Goal: Task Accomplishment & Management: Manage account settings

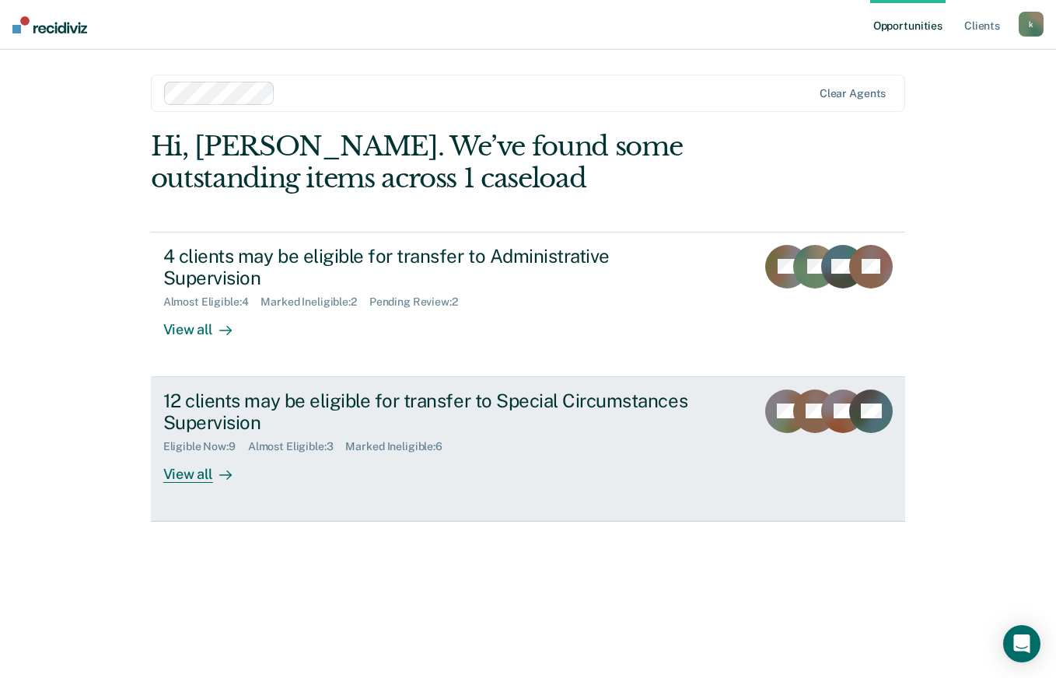
click at [410, 440] on div "Marked Ineligible : 6" at bounding box center [399, 446] width 109 height 13
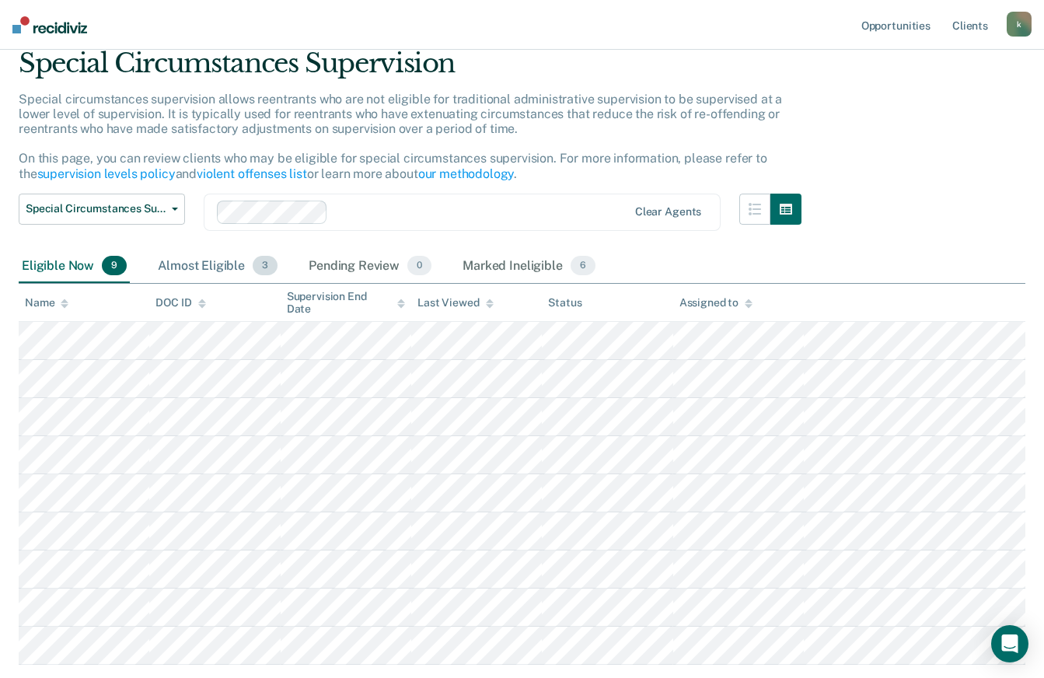
scroll to position [159, 0]
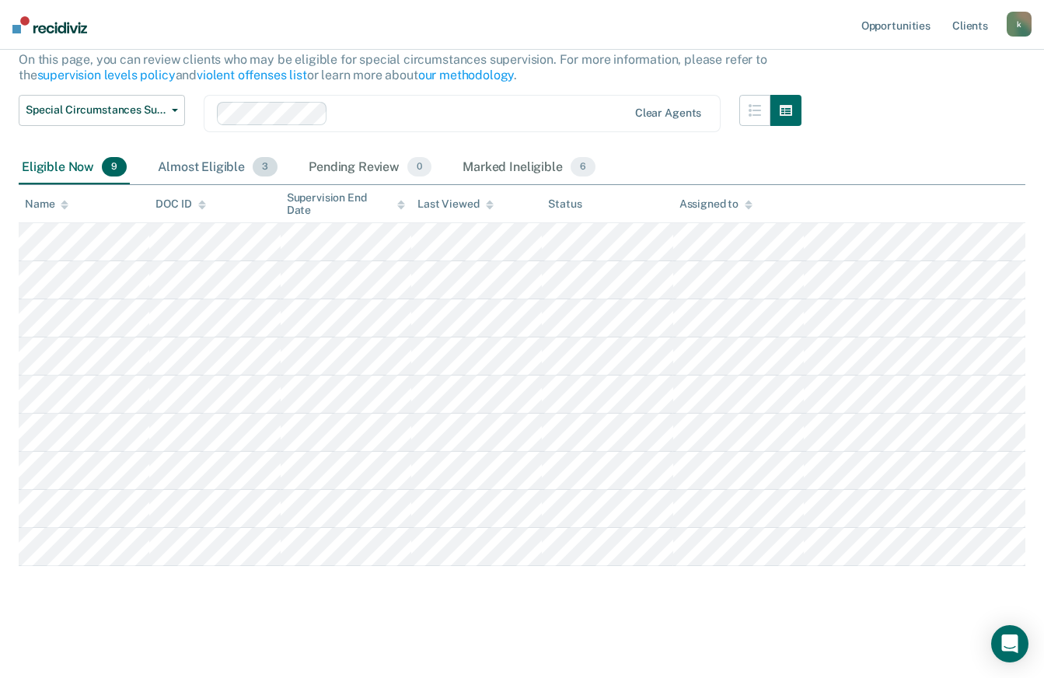
click at [221, 180] on div "Almost Eligible 3" at bounding box center [218, 168] width 126 height 34
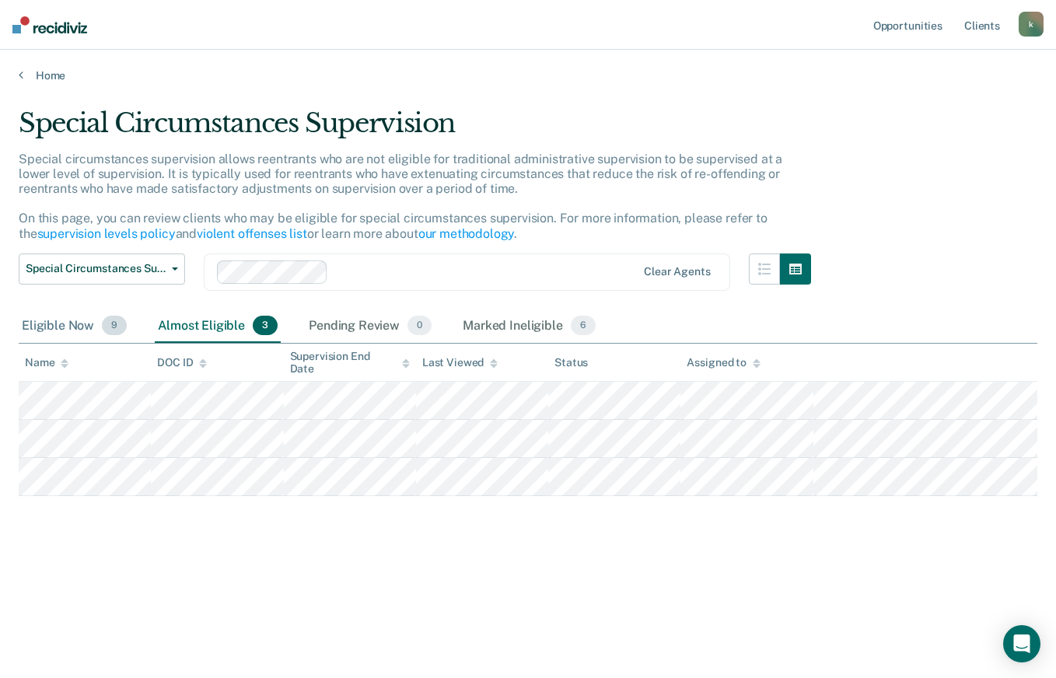
click at [91, 324] on div "Eligible Now 9" at bounding box center [74, 326] width 111 height 34
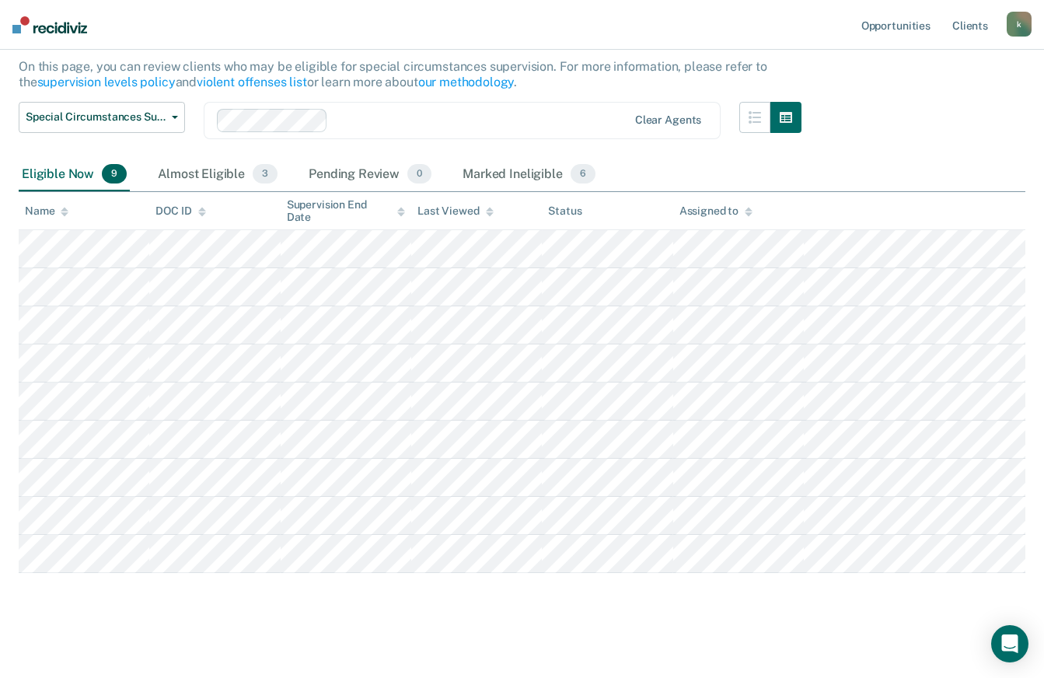
scroll to position [159, 0]
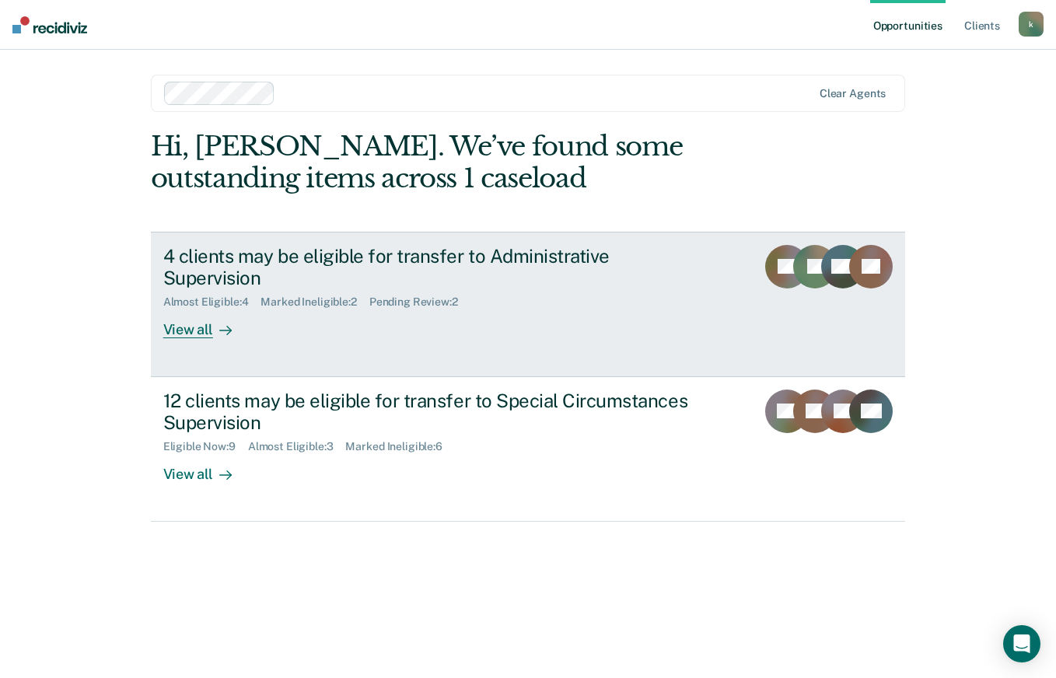
click at [253, 301] on div "4 clients may be eligible for transfer to Administrative Supervision Almost Eli…" at bounding box center [454, 292] width 583 height 94
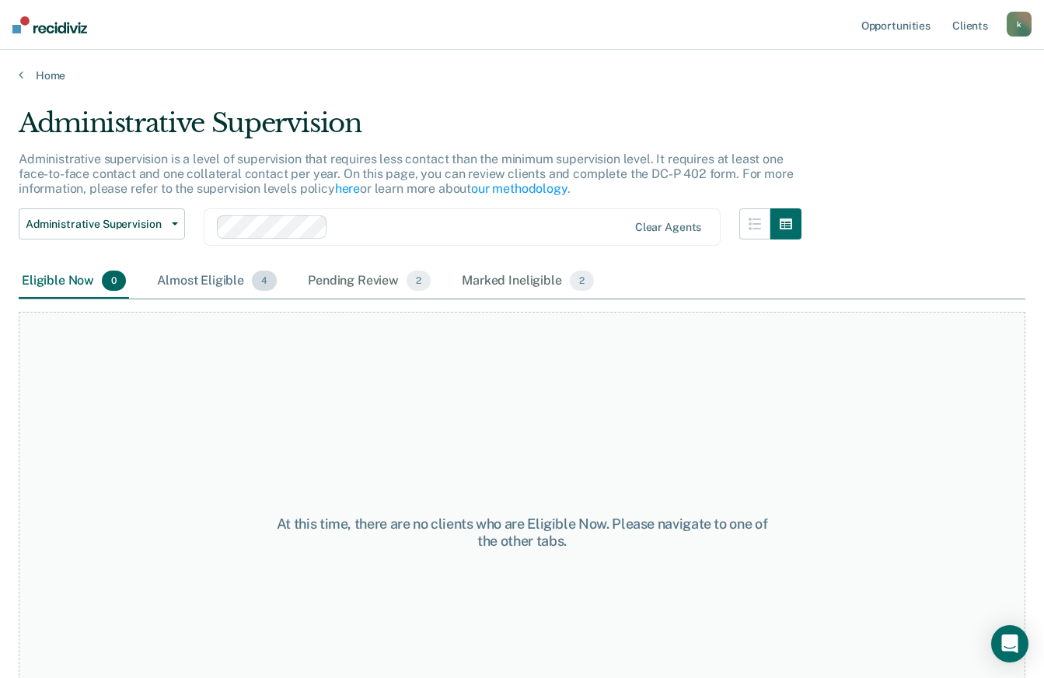
click at [257, 282] on span "4" at bounding box center [264, 281] width 25 height 20
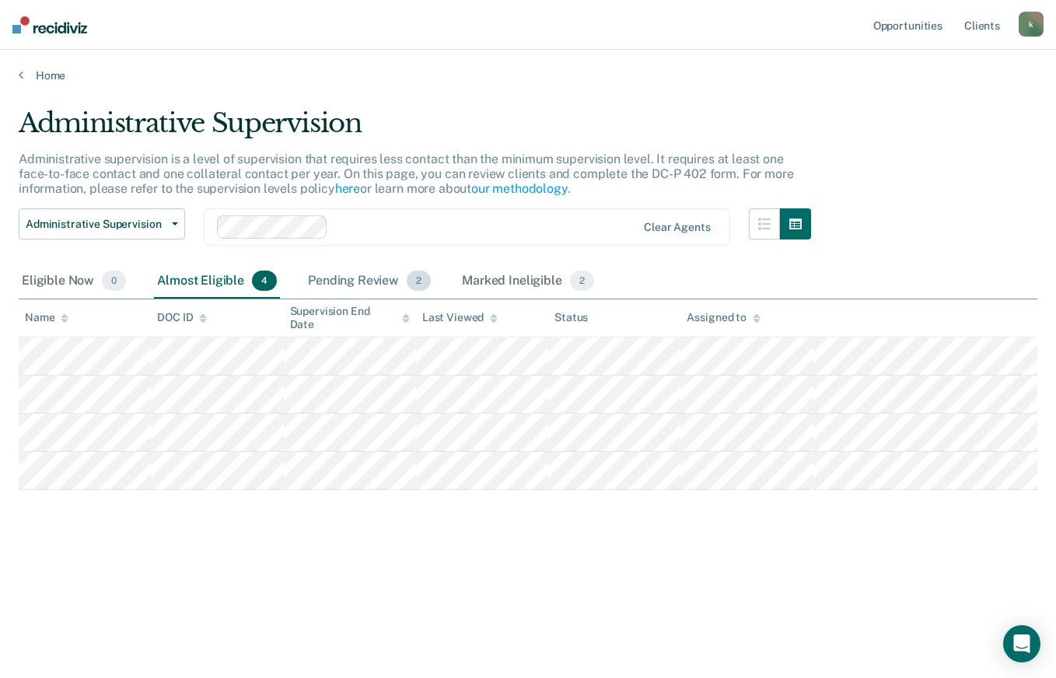
click at [366, 294] on div "Pending Review 2" at bounding box center [369, 281] width 129 height 34
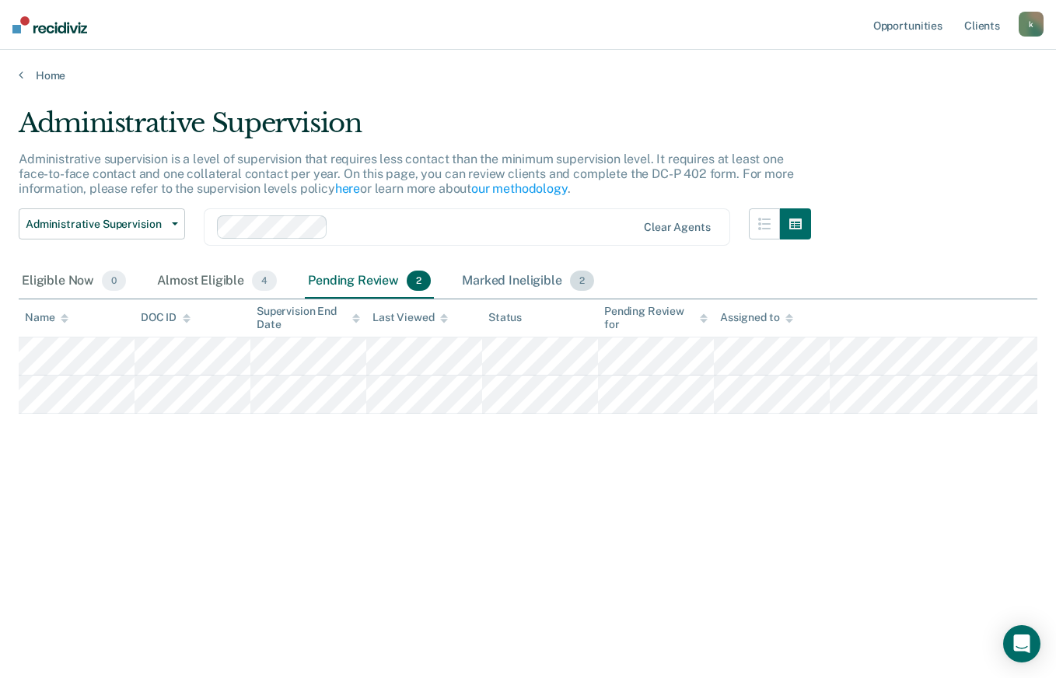
click at [466, 280] on div "Marked Ineligible 2" at bounding box center [528, 281] width 138 height 34
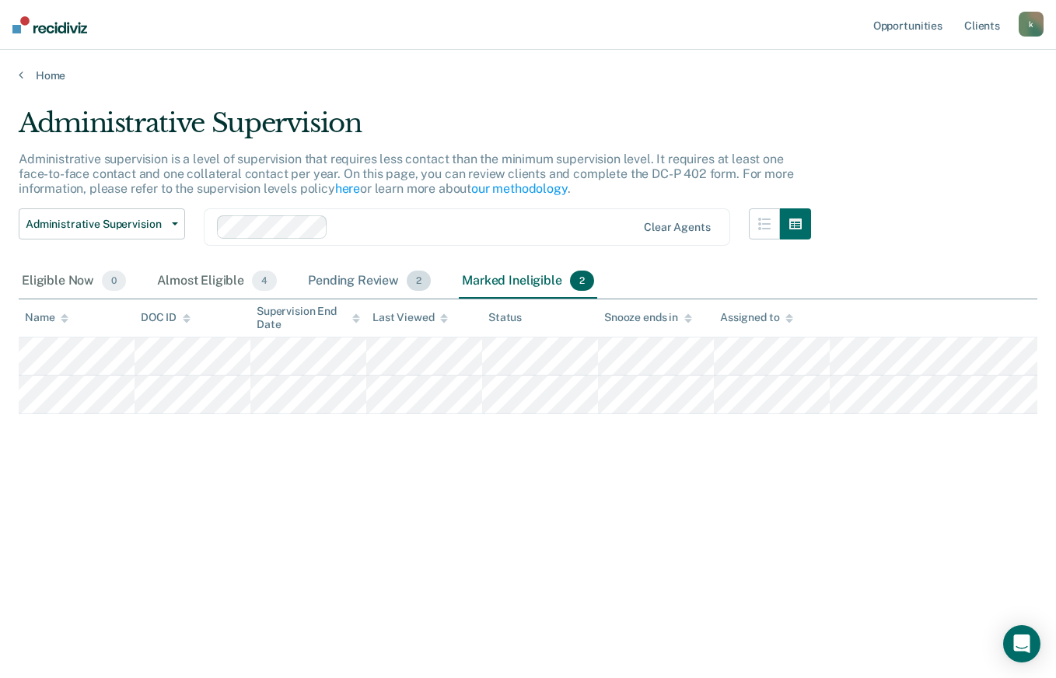
click at [394, 280] on div "Pending Review 2" at bounding box center [369, 281] width 129 height 34
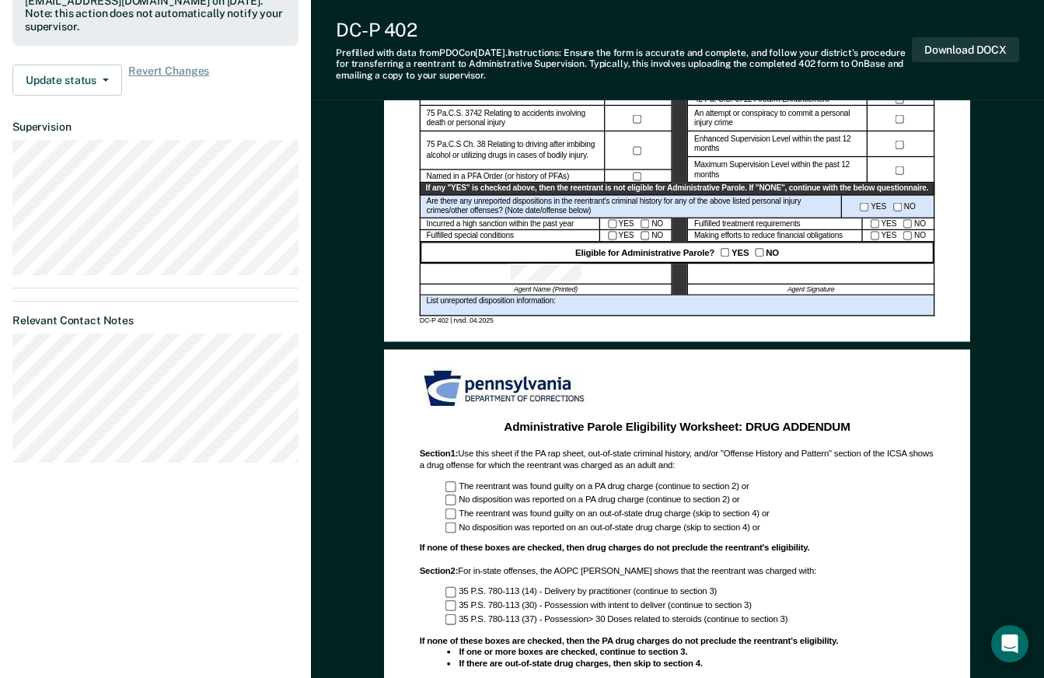
scroll to position [544, 0]
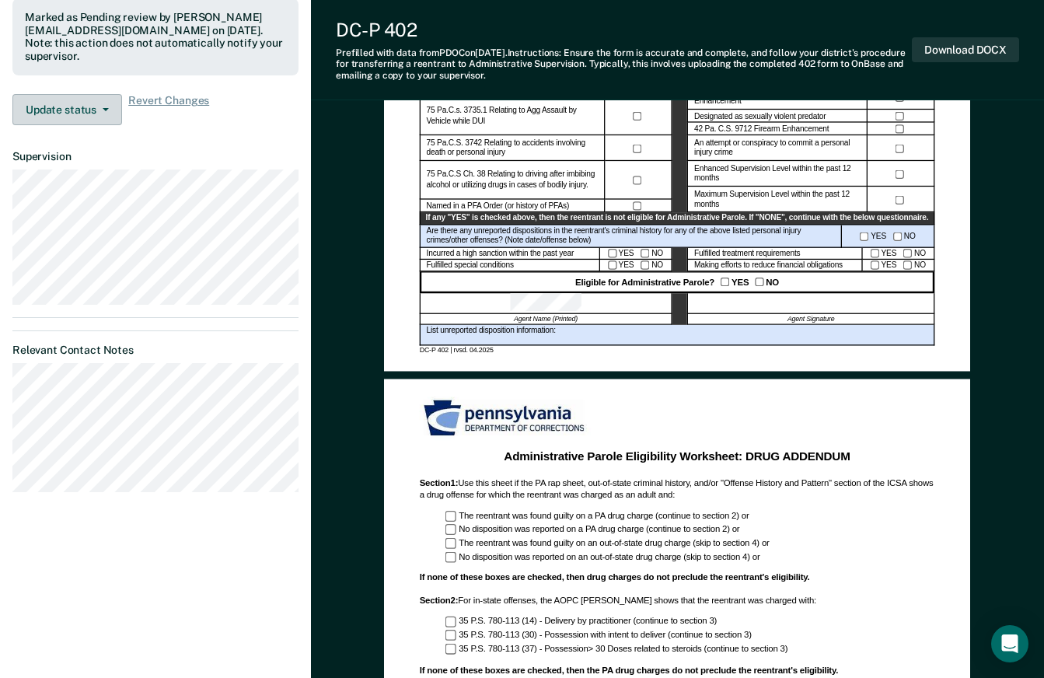
click at [82, 96] on button "Update status" at bounding box center [67, 109] width 110 height 31
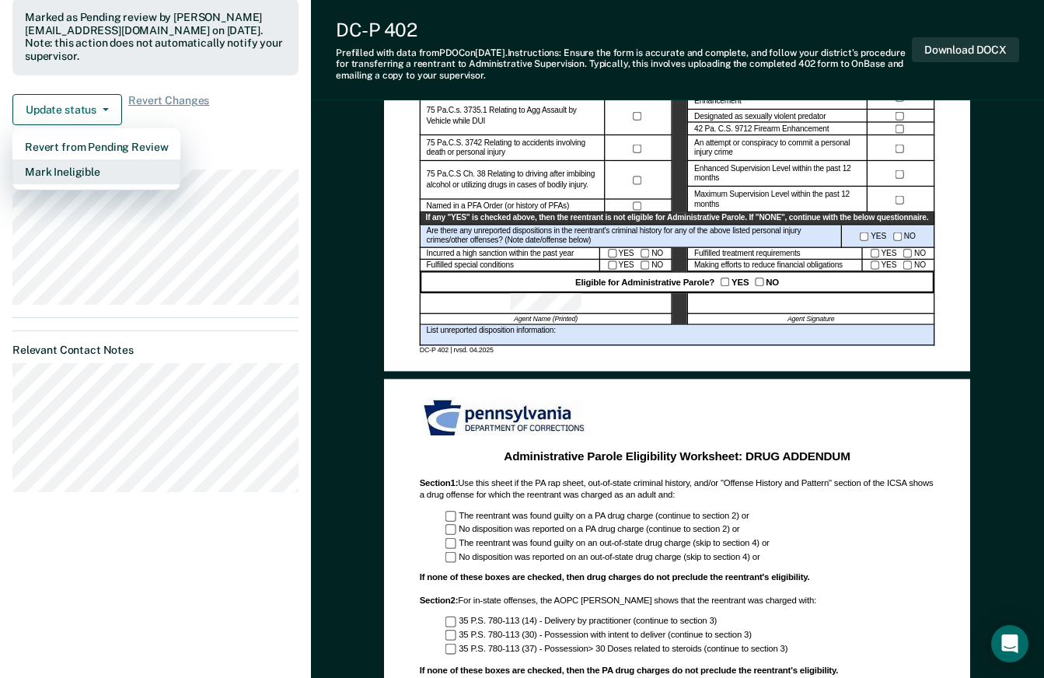
click at [99, 160] on button "Mark Ineligible" at bounding box center [96, 171] width 168 height 25
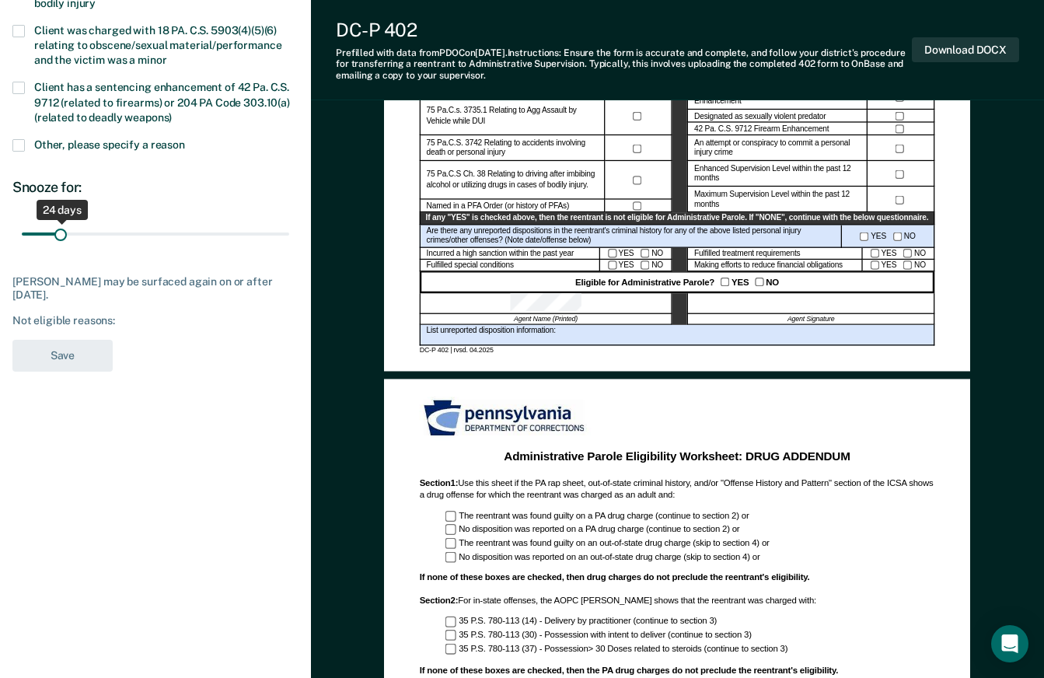
drag, startPoint x: 69, startPoint y: 235, endPoint x: 61, endPoint y: 232, distance: 8.4
type input "24"
click at [61, 232] on input "range" at bounding box center [155, 234] width 267 height 27
click at [87, 314] on div "Not eligible reasons:" at bounding box center [155, 320] width 286 height 13
click at [166, 310] on div "James Weaver may be surfaced again on or after October 5, 2025. Not eligible re…" at bounding box center [155, 301] width 286 height 52
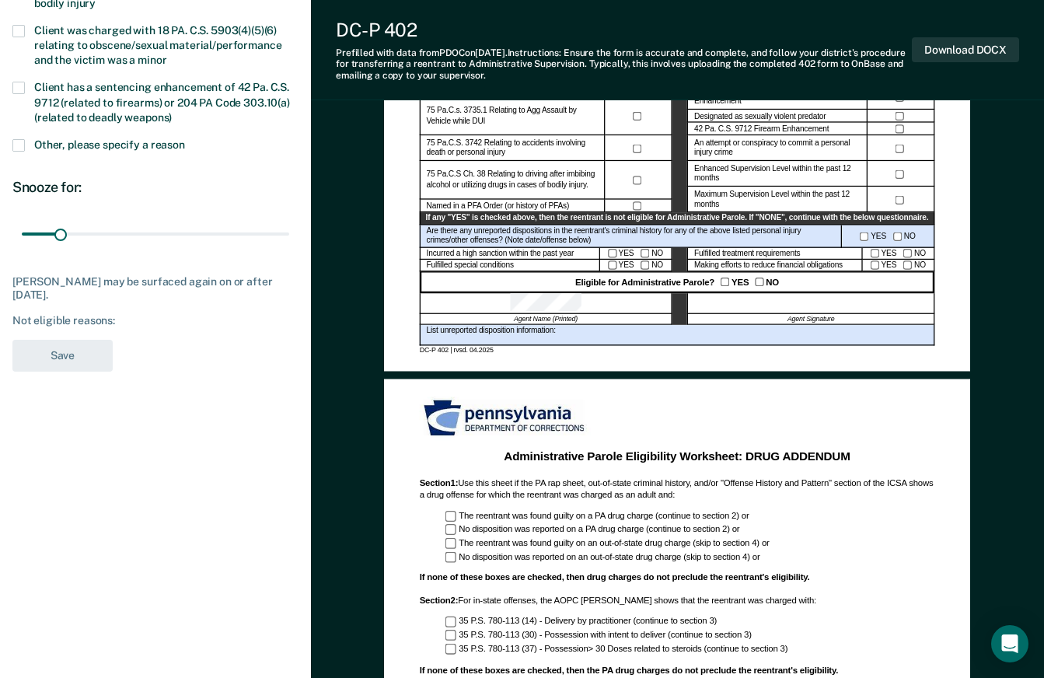
click at [548, 346] on div "DC-P 402 | rvsd. 04.2025" at bounding box center [677, 350] width 515 height 9
click at [556, 338] on div "List unreported disposition information:" at bounding box center [677, 335] width 515 height 21
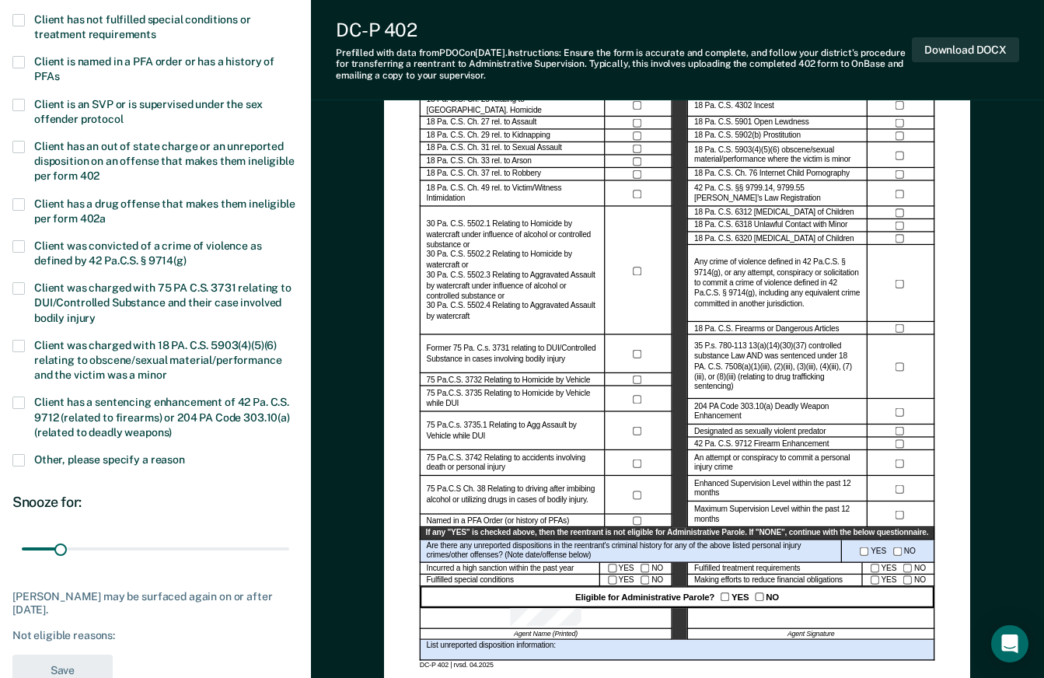
scroll to position [155, 0]
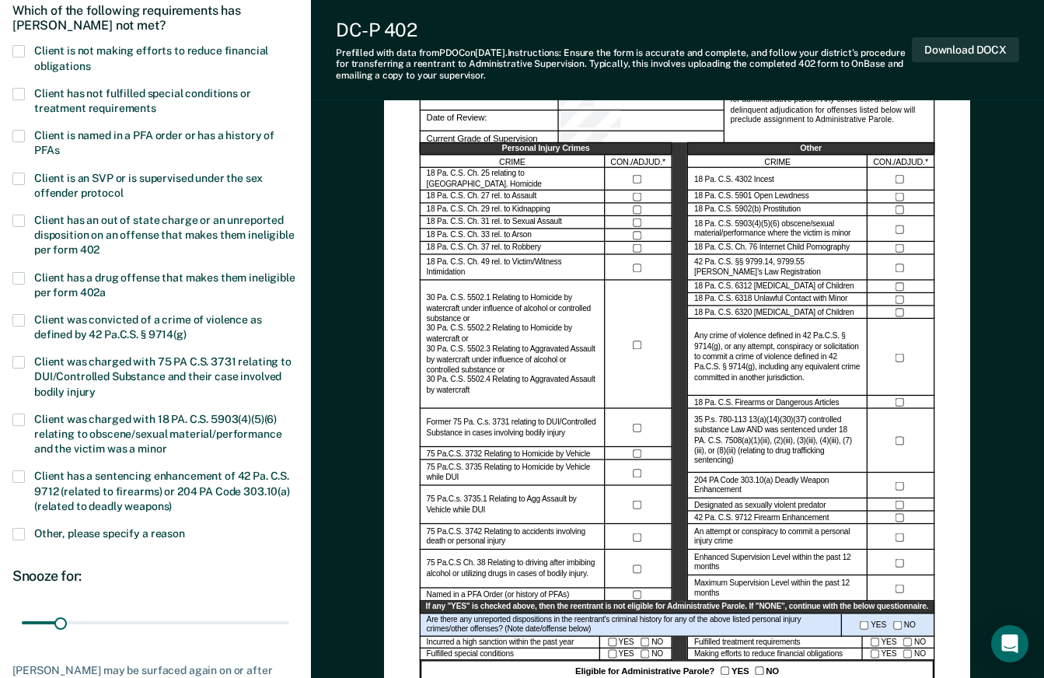
click at [18, 51] on span at bounding box center [18, 51] width 12 height 12
click at [90, 61] on input "Client is not making efforts to reduce financial obligations" at bounding box center [90, 61] width 0 height 0
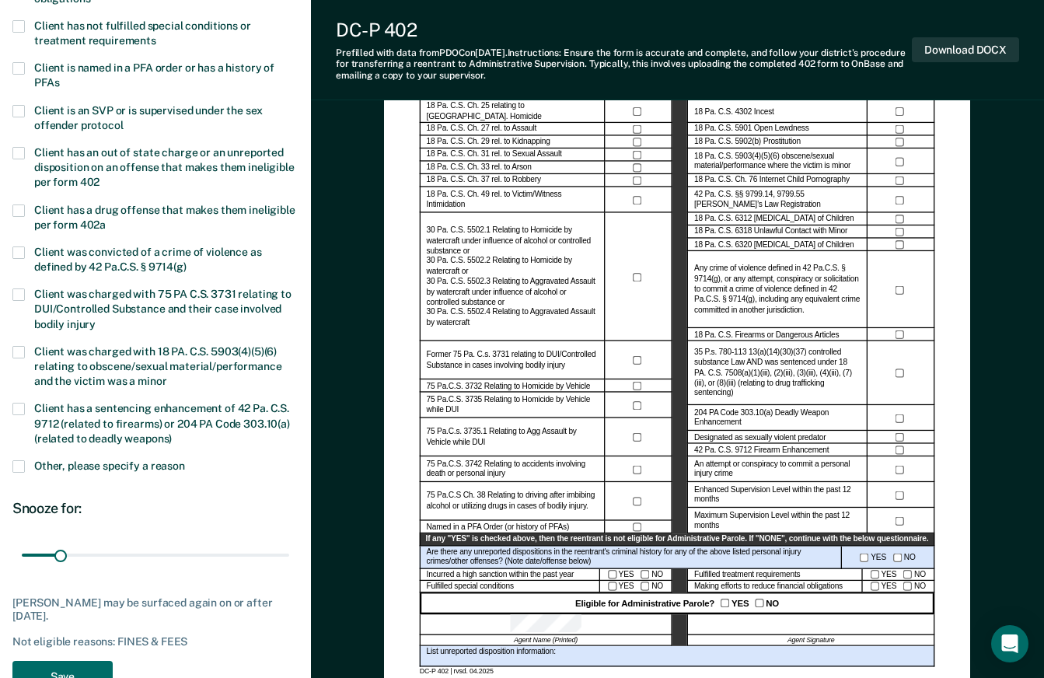
scroll to position [311, 0]
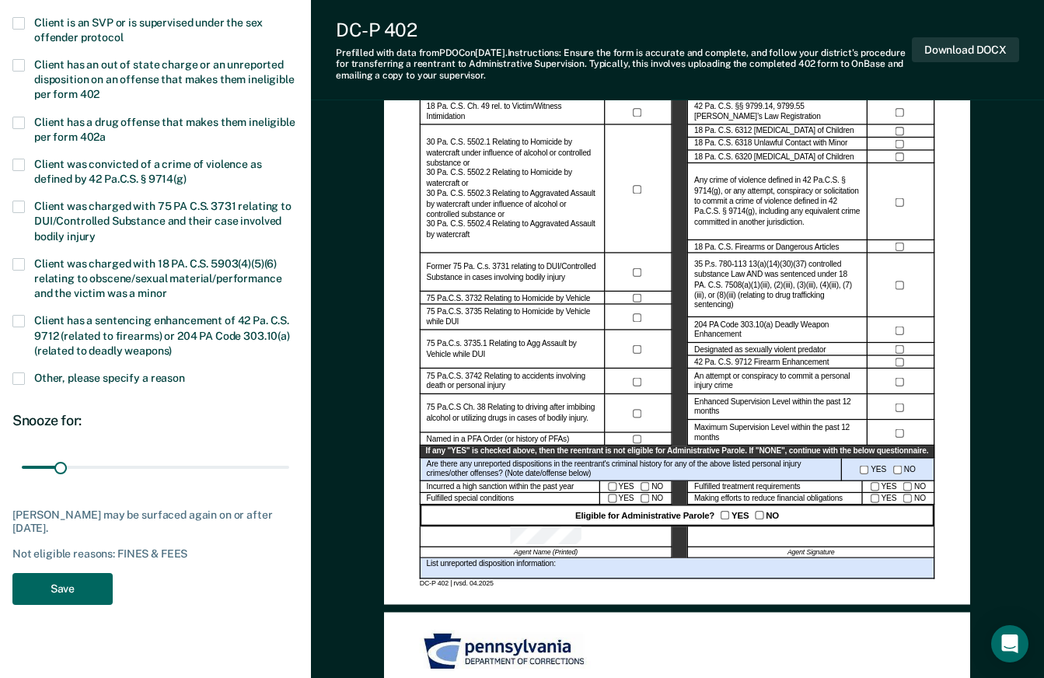
click at [46, 588] on button "Save" at bounding box center [62, 589] width 100 height 32
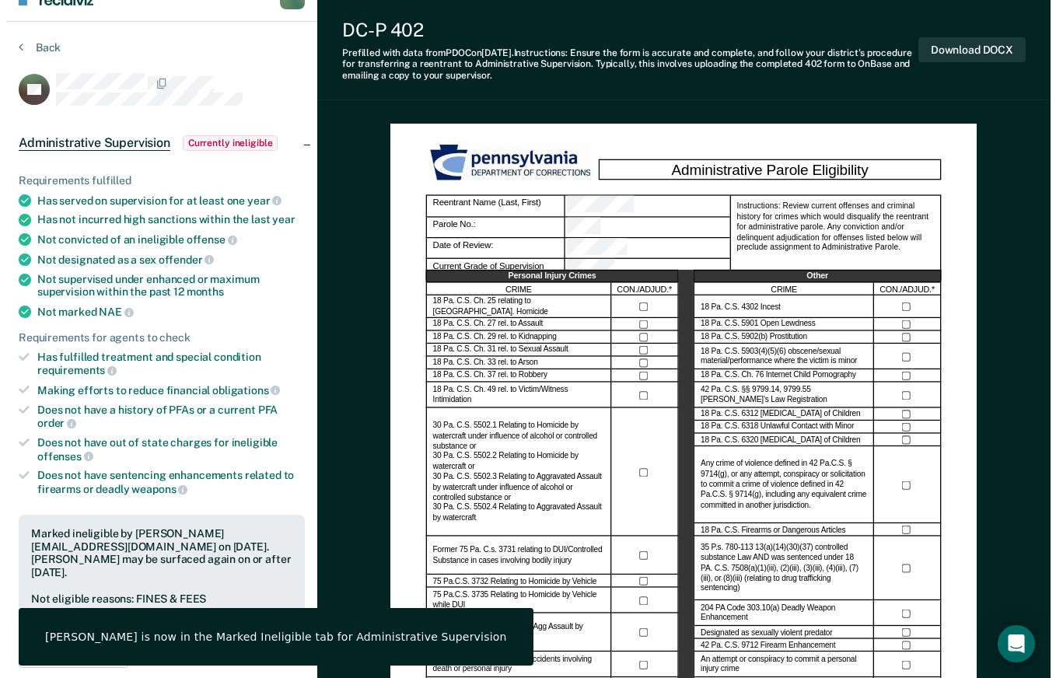
scroll to position [0, 0]
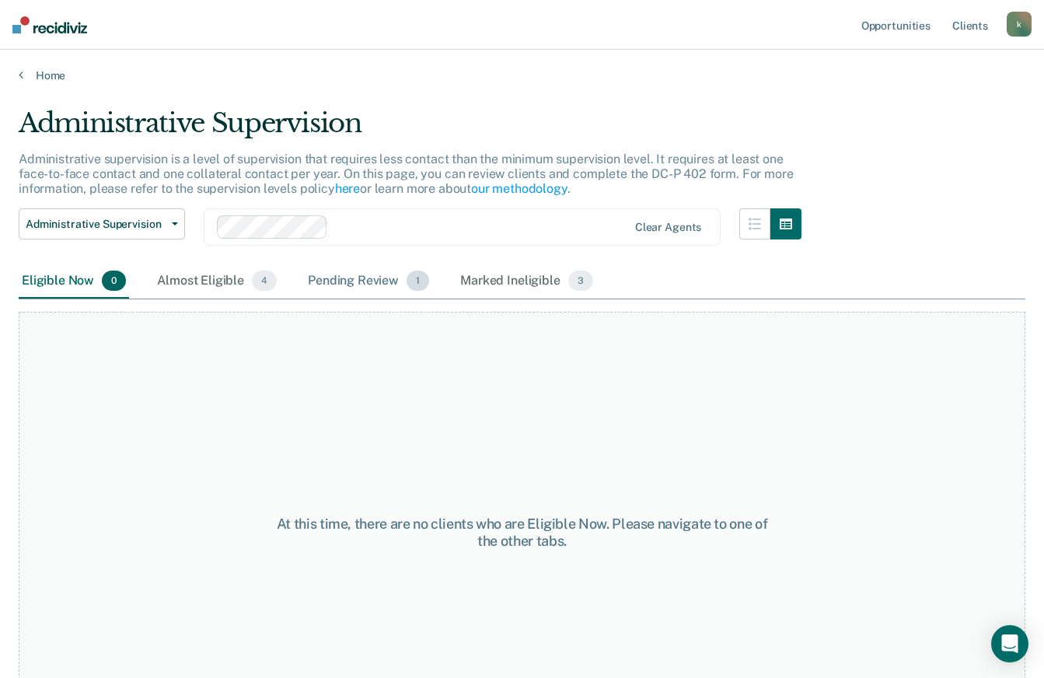
click at [334, 271] on div "Pending Review 1" at bounding box center [368, 281] width 127 height 34
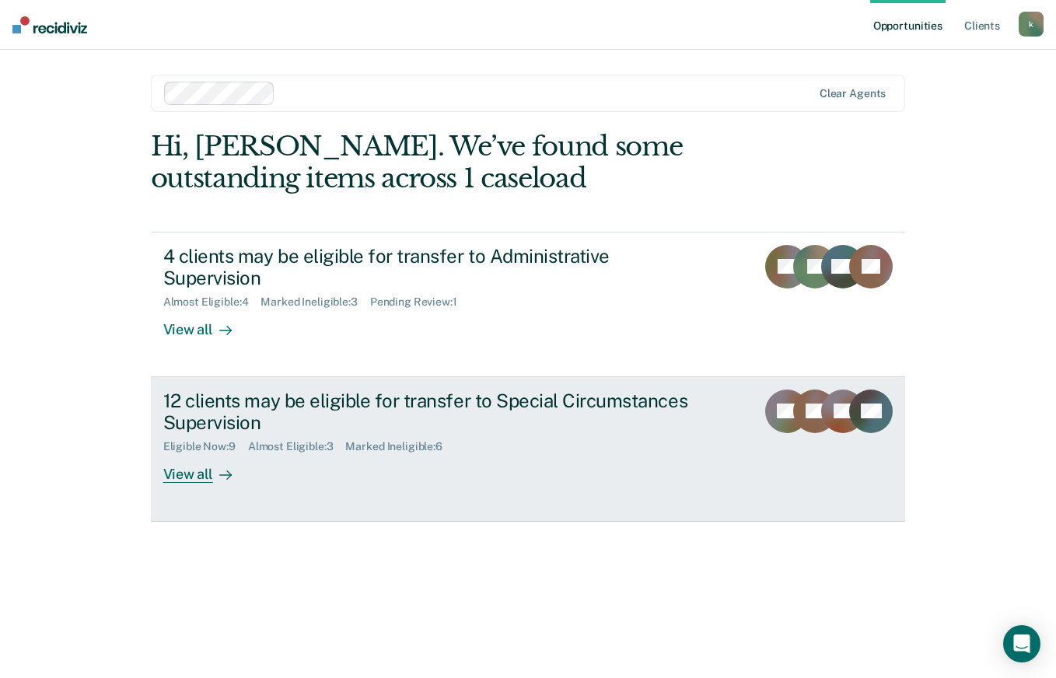
click at [382, 434] on div "Eligible Now : 9 Almost Eligible : 3 Marked Ineligible : 6" at bounding box center [436, 443] width 546 height 19
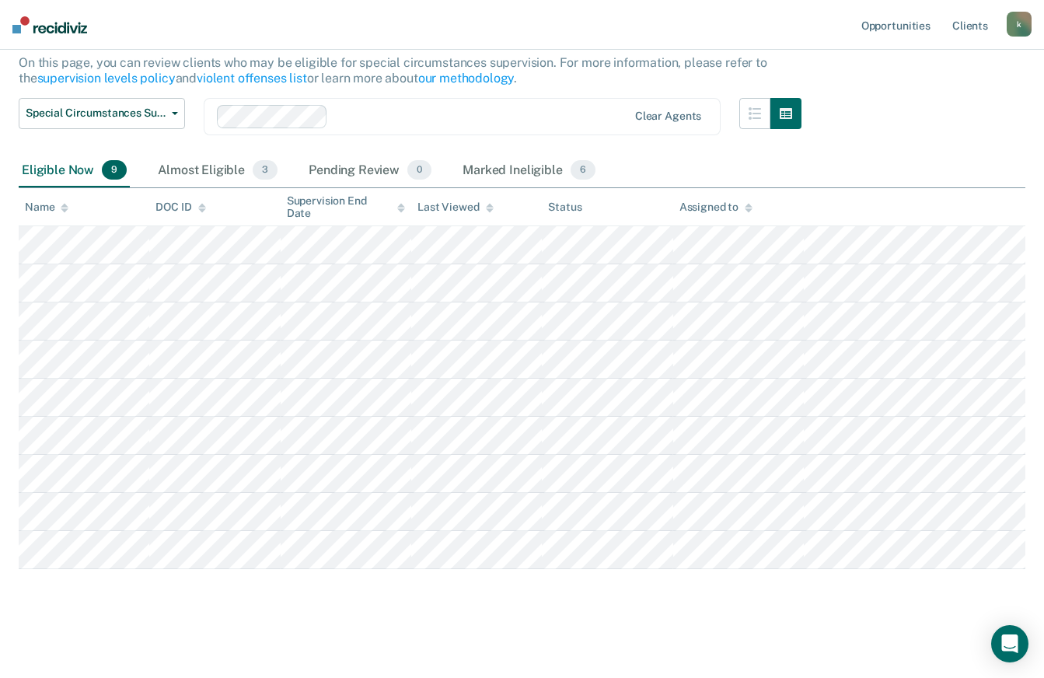
scroll to position [159, 0]
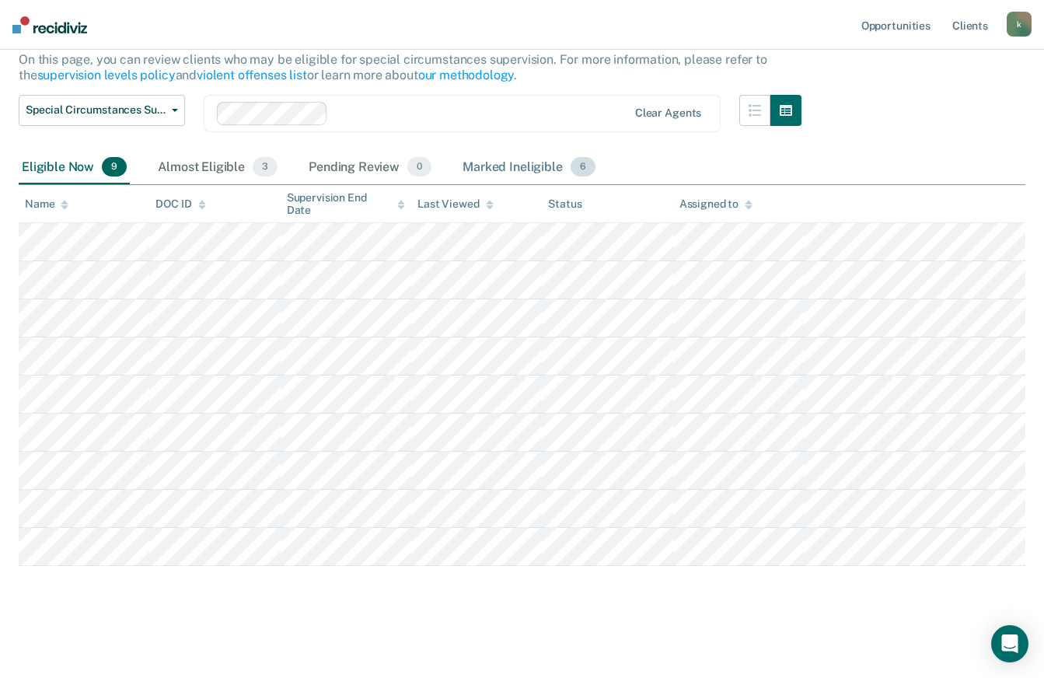
click at [513, 155] on div "Marked Ineligible 6" at bounding box center [528, 168] width 139 height 34
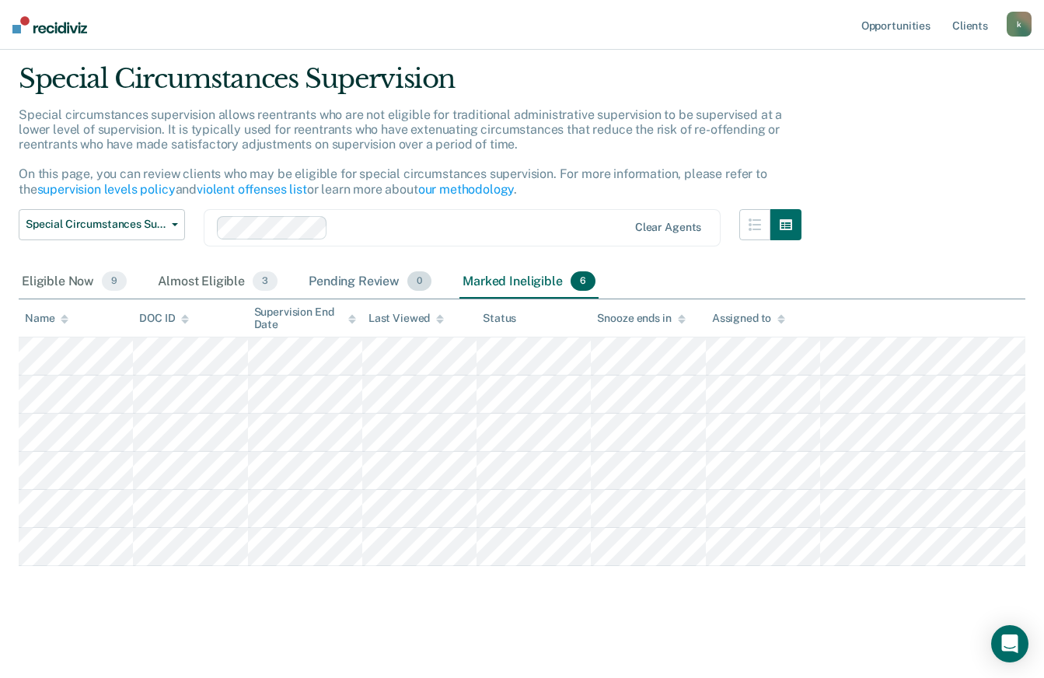
click at [360, 269] on div "Pending Review 0" at bounding box center [370, 282] width 129 height 34
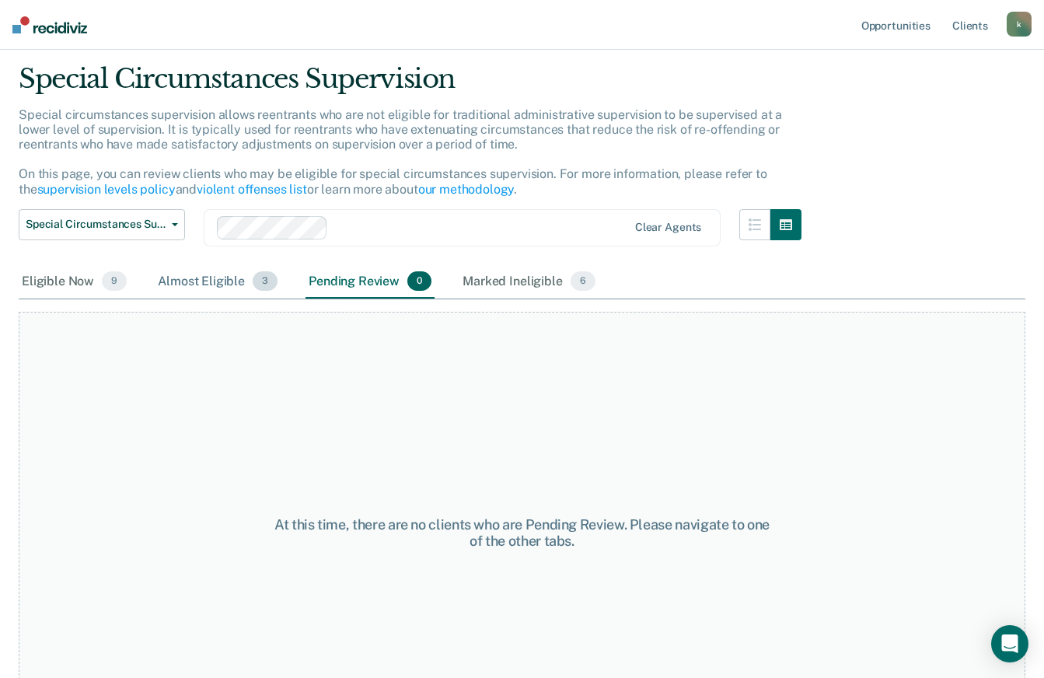
click at [225, 285] on div "Almost Eligible 3" at bounding box center [218, 282] width 126 height 34
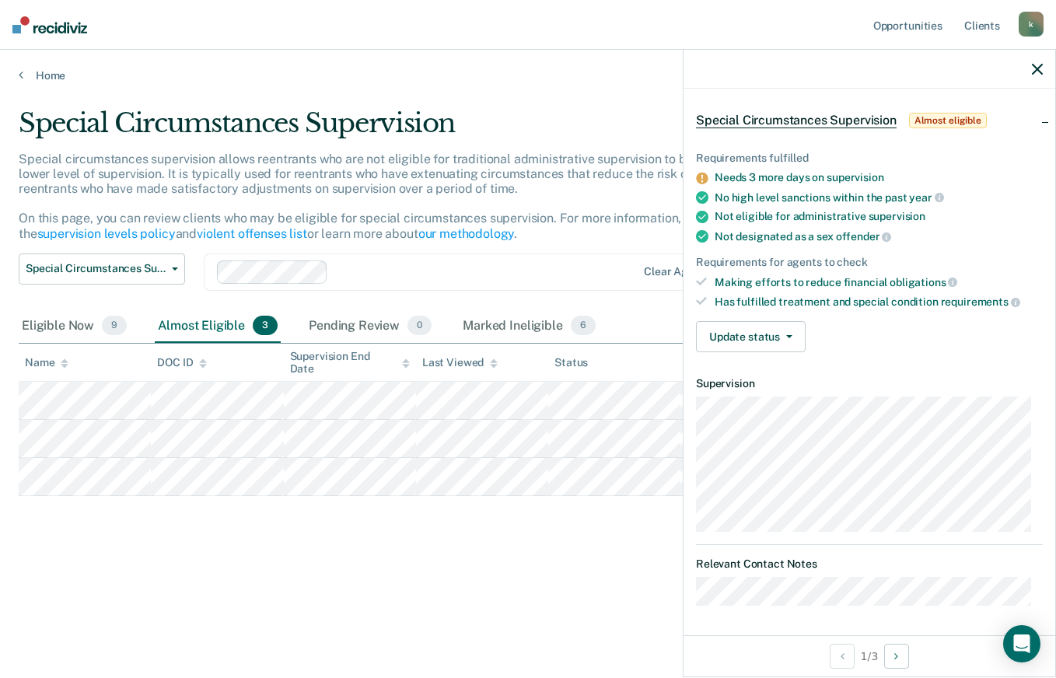
scroll to position [0, 0]
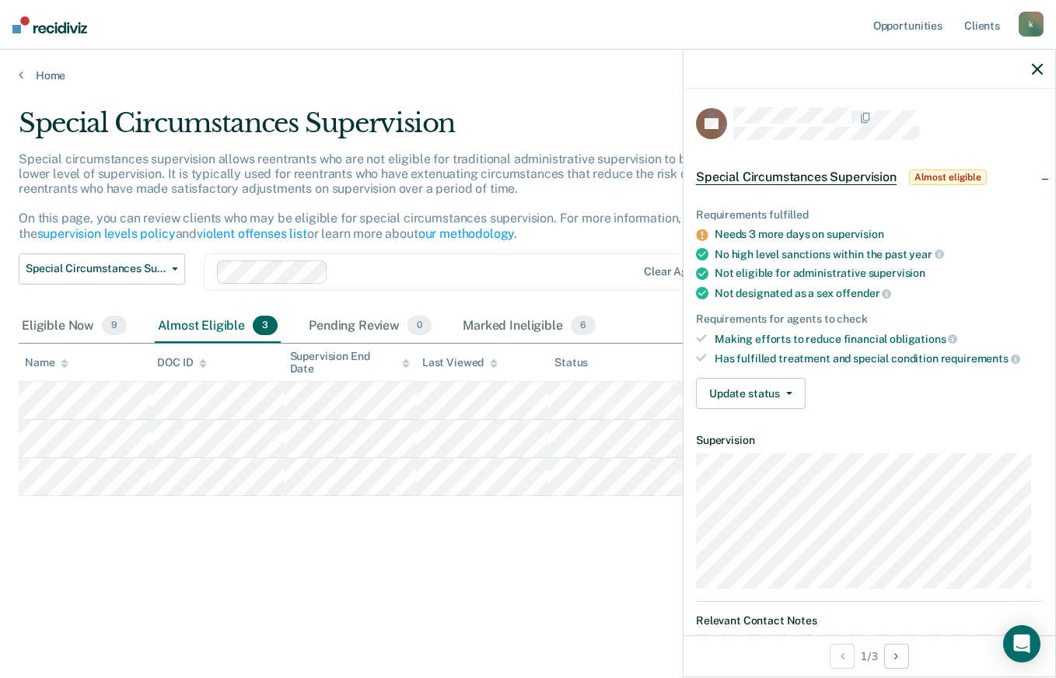
click at [576, 573] on div "Special Circumstances Supervision Special circumstances supervision allows reen…" at bounding box center [528, 359] width 1018 height 504
